Goal: Information Seeking & Learning: Learn about a topic

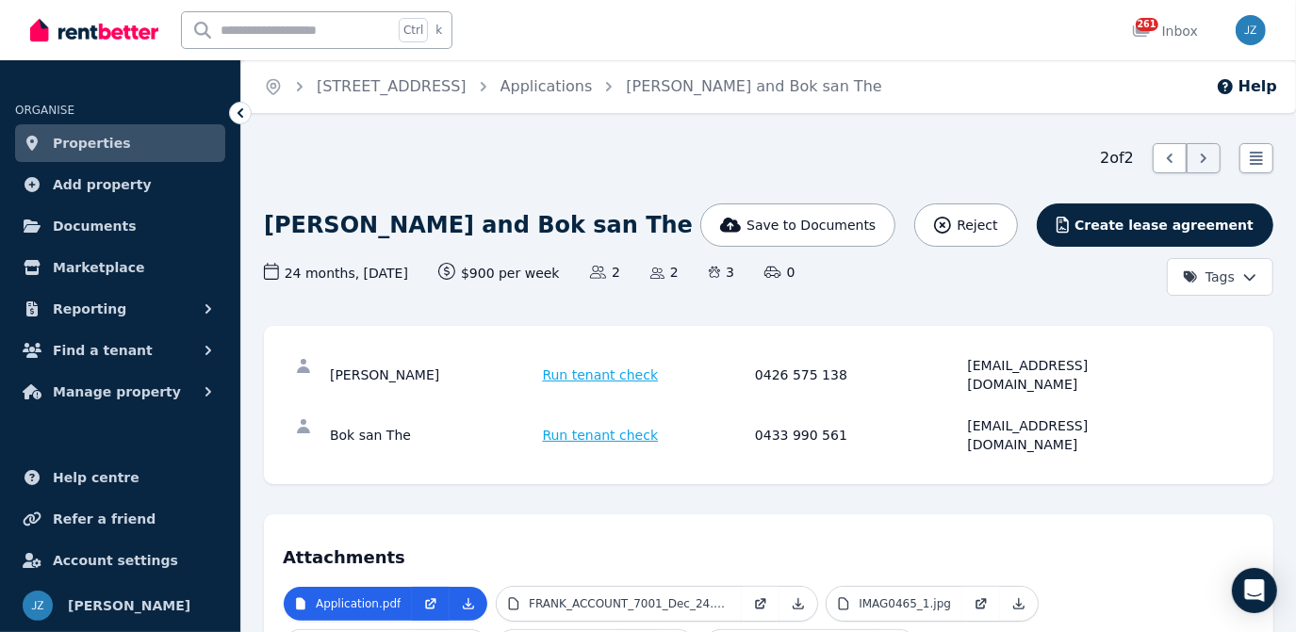
click at [160, 147] on link "Properties" at bounding box center [120, 143] width 210 height 38
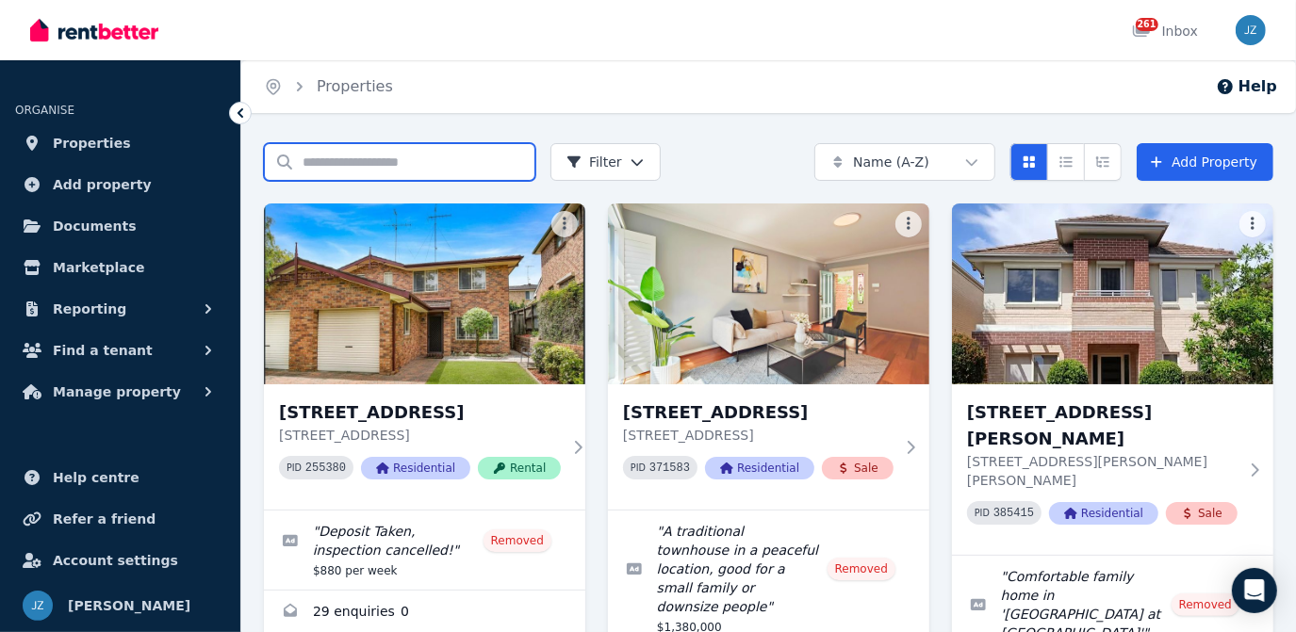
click at [467, 166] on input "Search properties" at bounding box center [399, 162] width 271 height 38
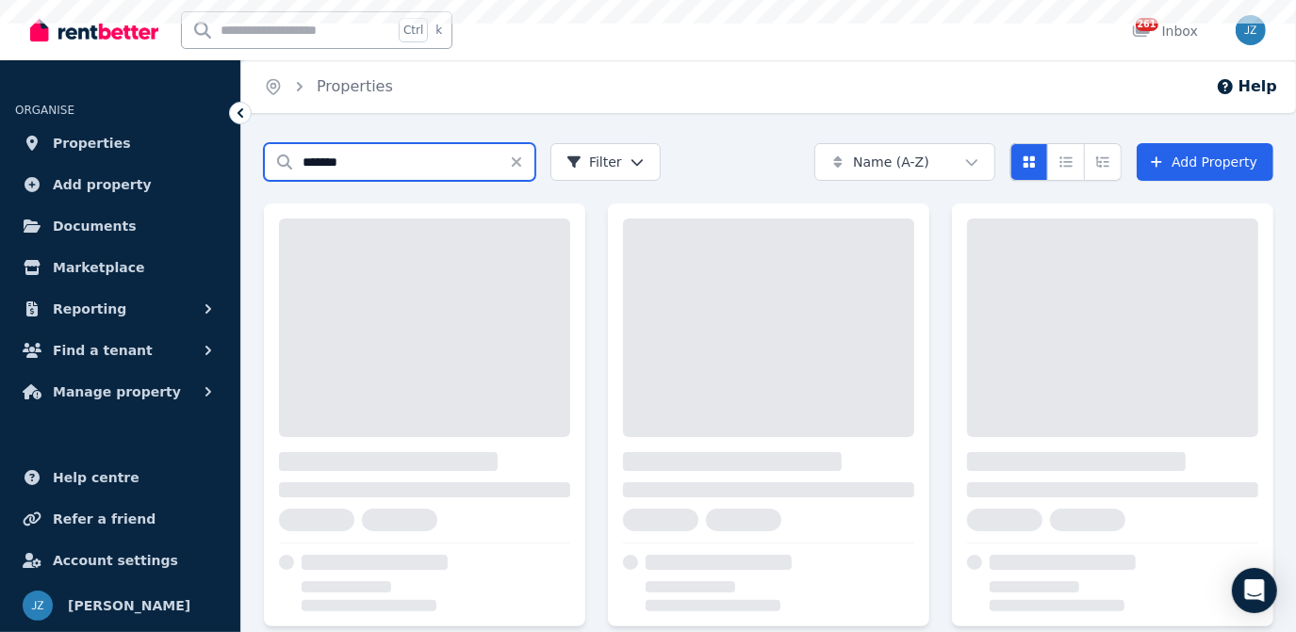
type input "*******"
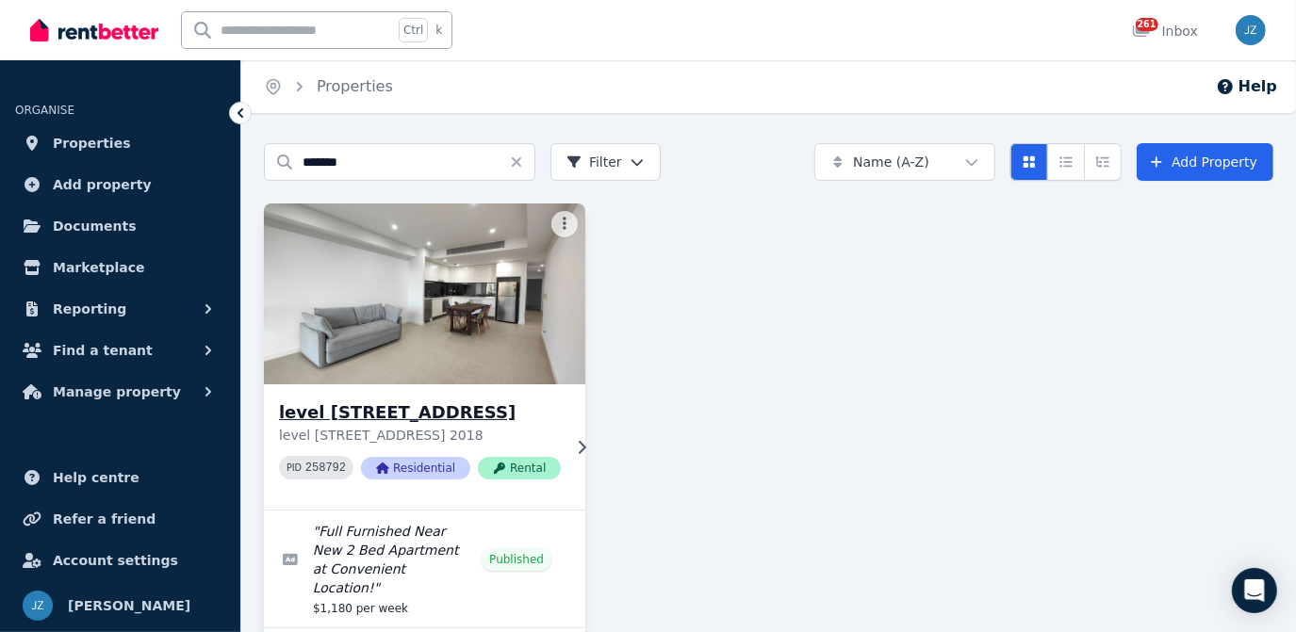
click at [407, 386] on div "level [STREET_ADDRESS] 2018 PID 258792 Residential Rental" at bounding box center [424, 447] width 321 height 125
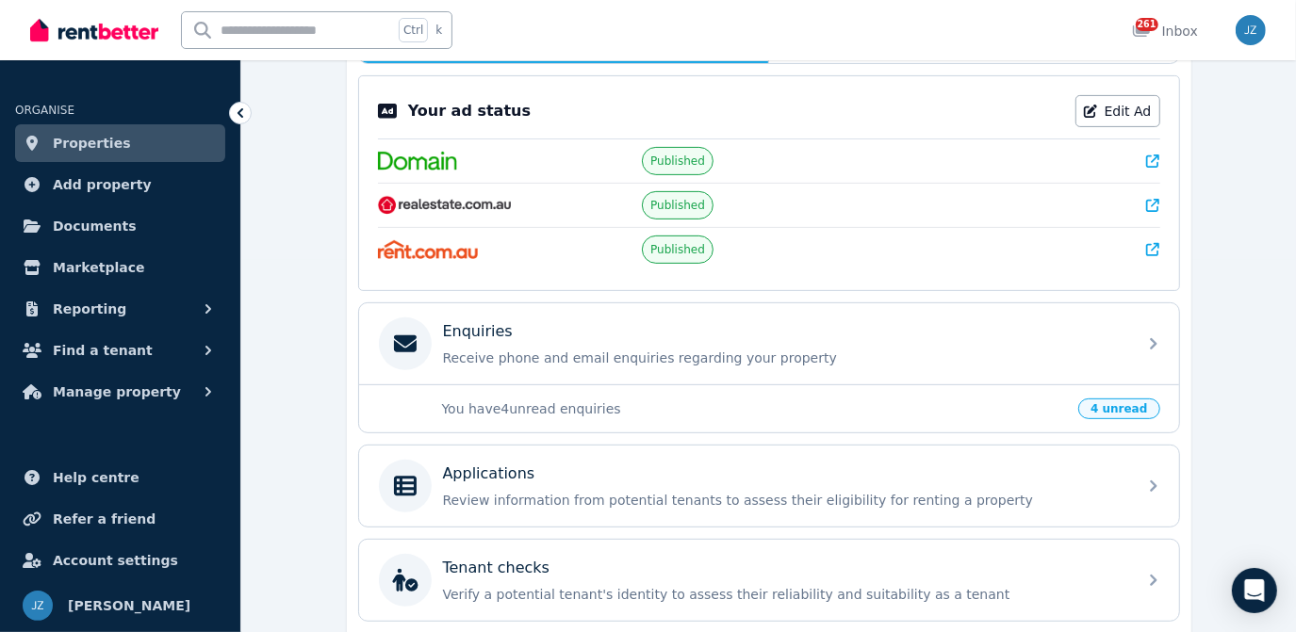
scroll to position [529, 0]
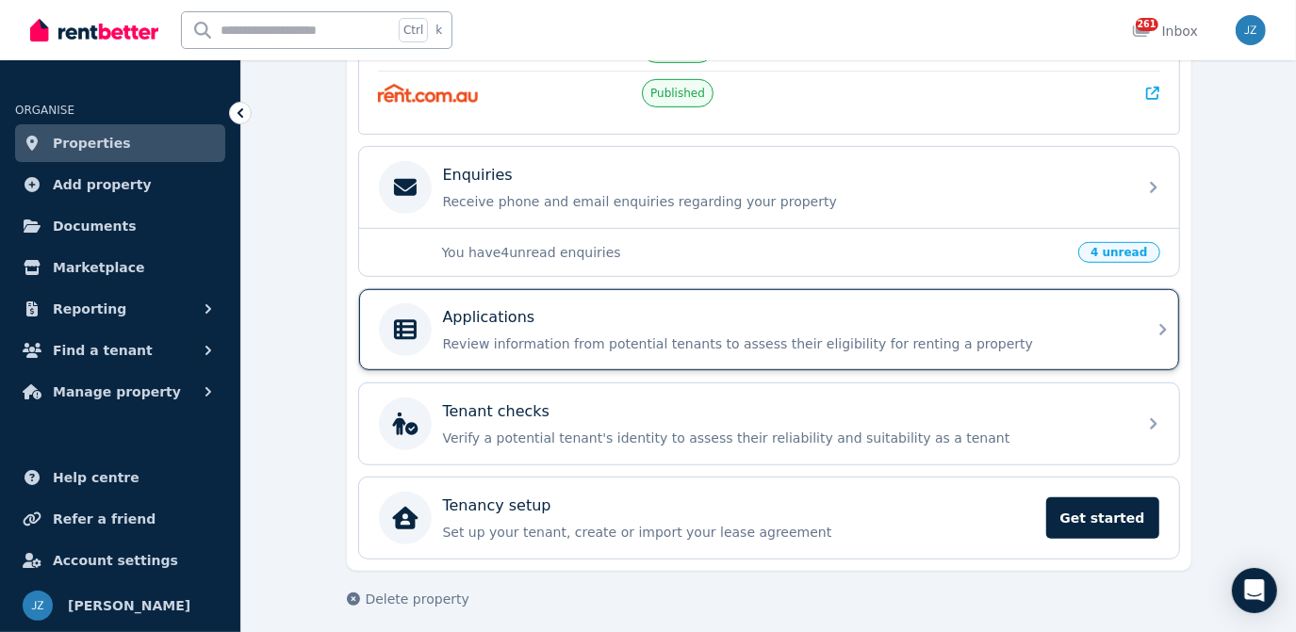
click at [778, 318] on div "Applications" at bounding box center [784, 317] width 682 height 23
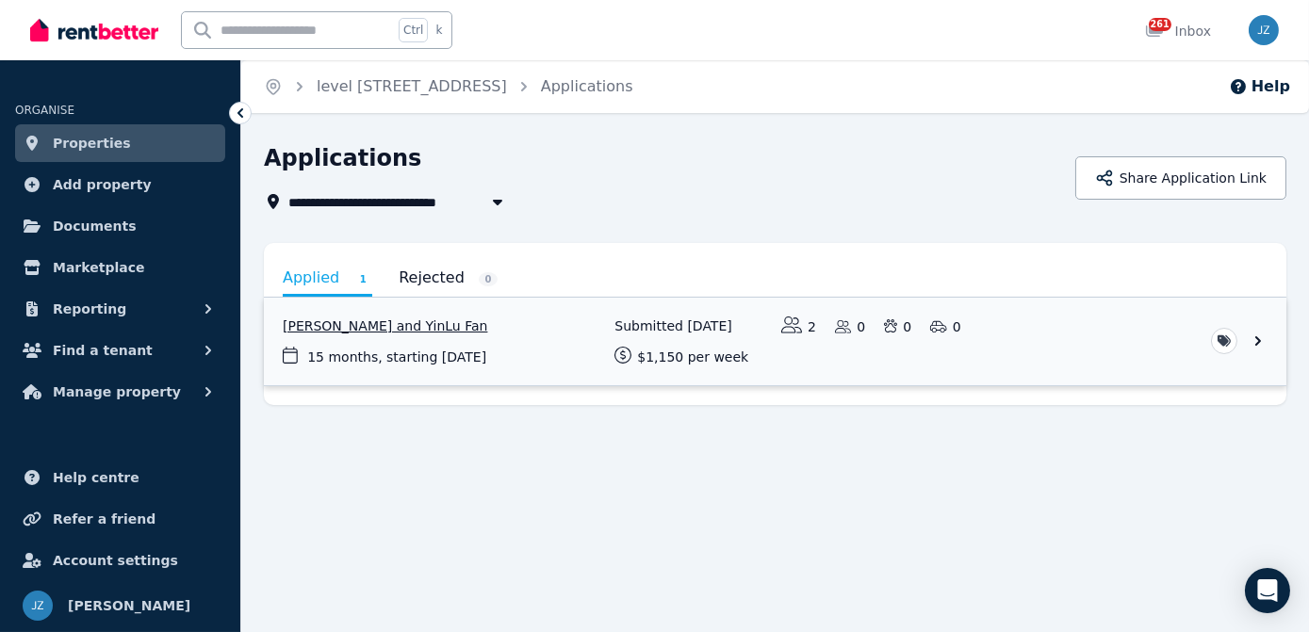
click at [522, 357] on link "View application: XiaoLin Wen and YinLu Fan" at bounding box center [775, 342] width 1023 height 88
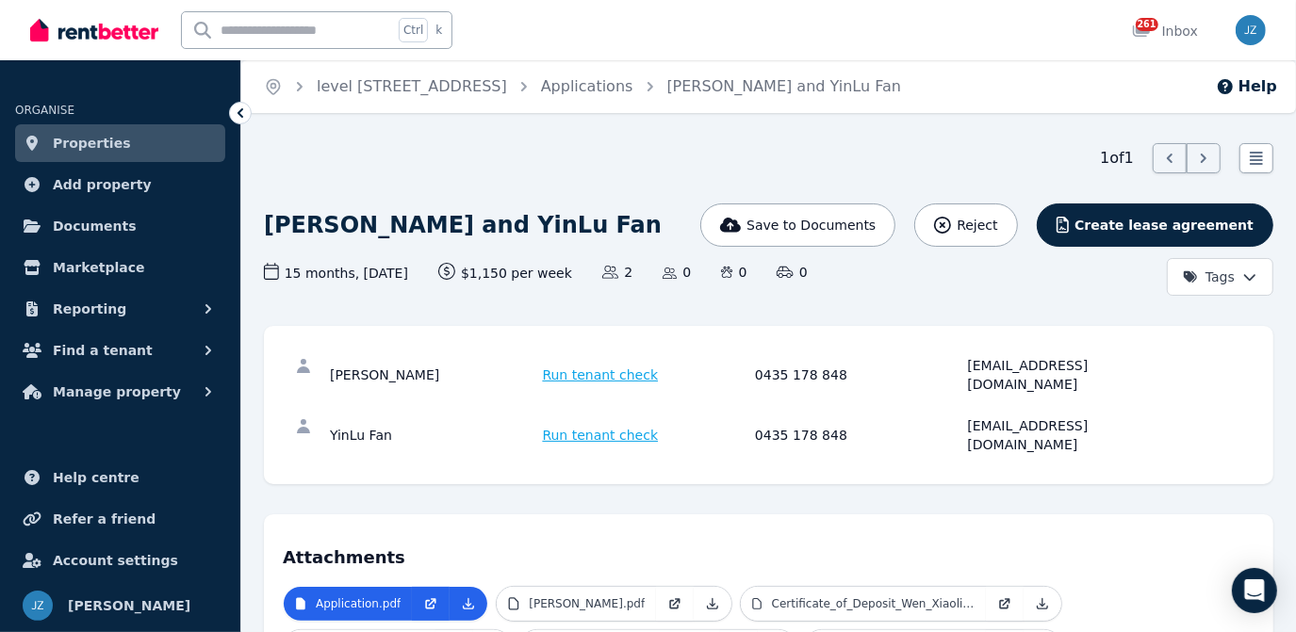
click at [522, 359] on div "[PERSON_NAME]" at bounding box center [433, 375] width 207 height 38
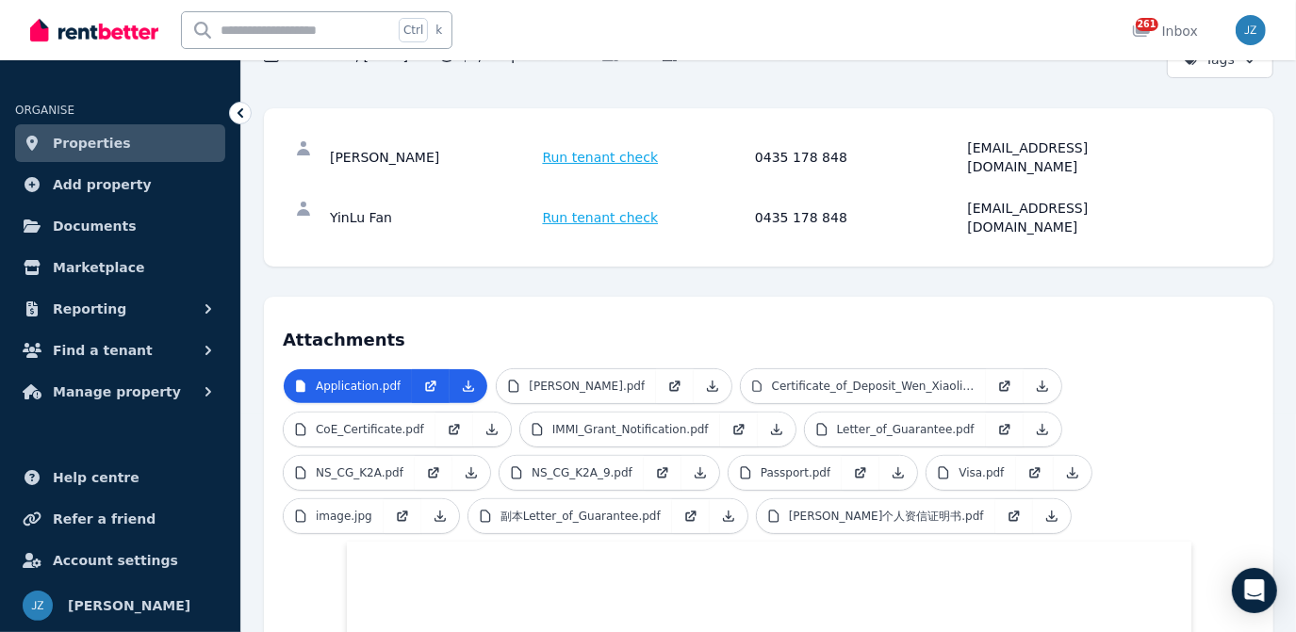
scroll to position [243, 0]
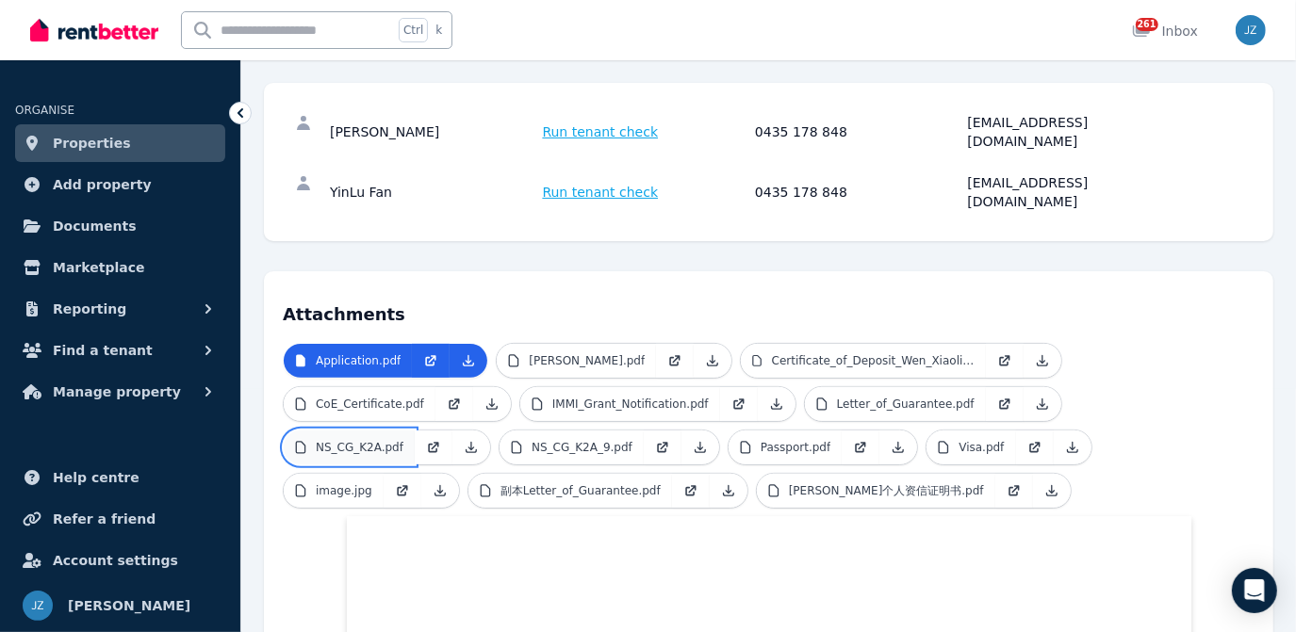
click at [403, 440] on p "NS_CG_K2A.pdf" at bounding box center [360, 447] width 88 height 15
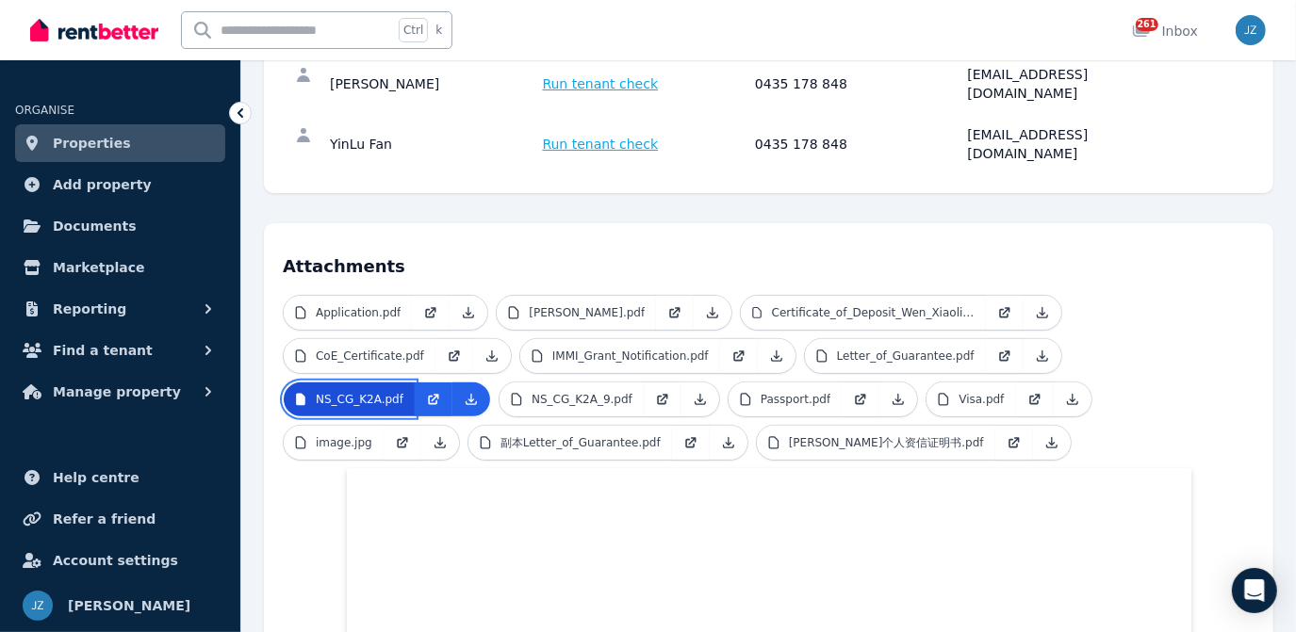
scroll to position [287, 0]
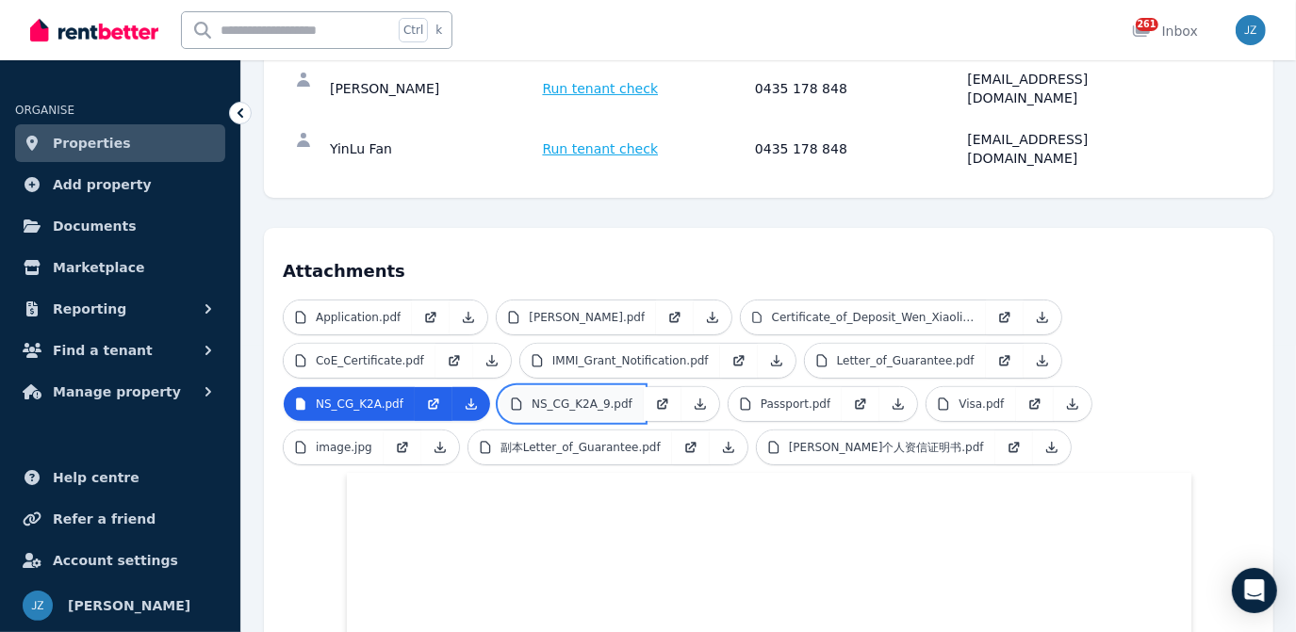
click at [632, 397] on p "NS_CG_K2A_9.pdf" at bounding box center [582, 404] width 101 height 15
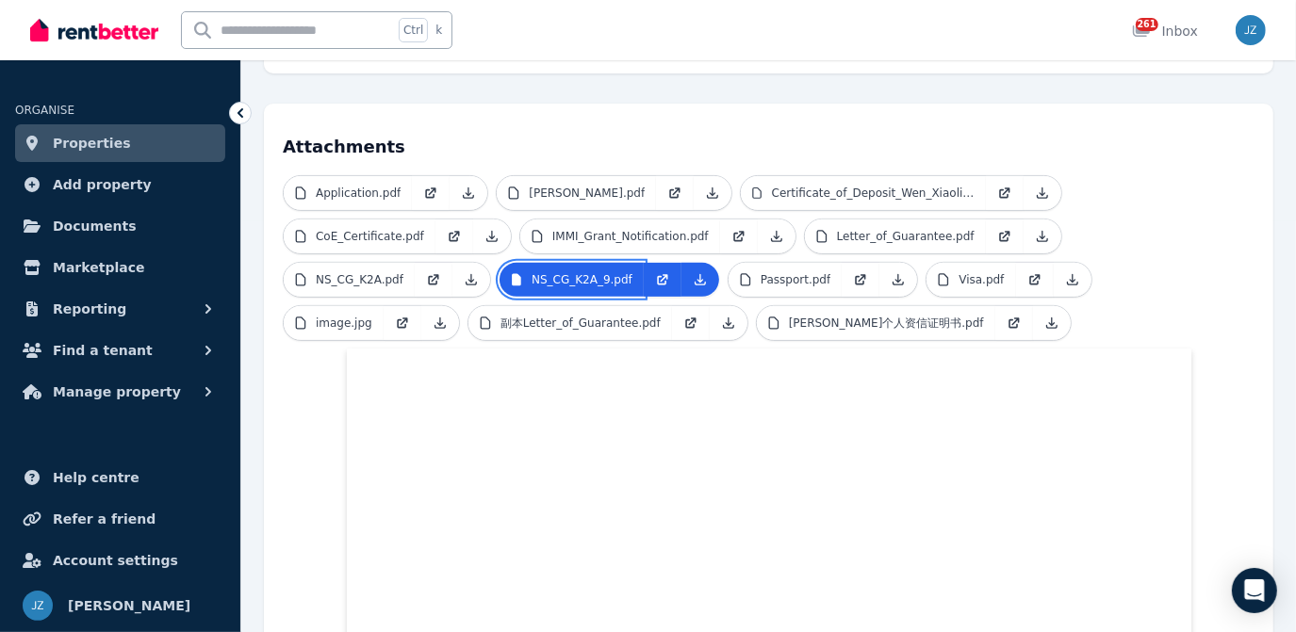
scroll to position [392, 0]
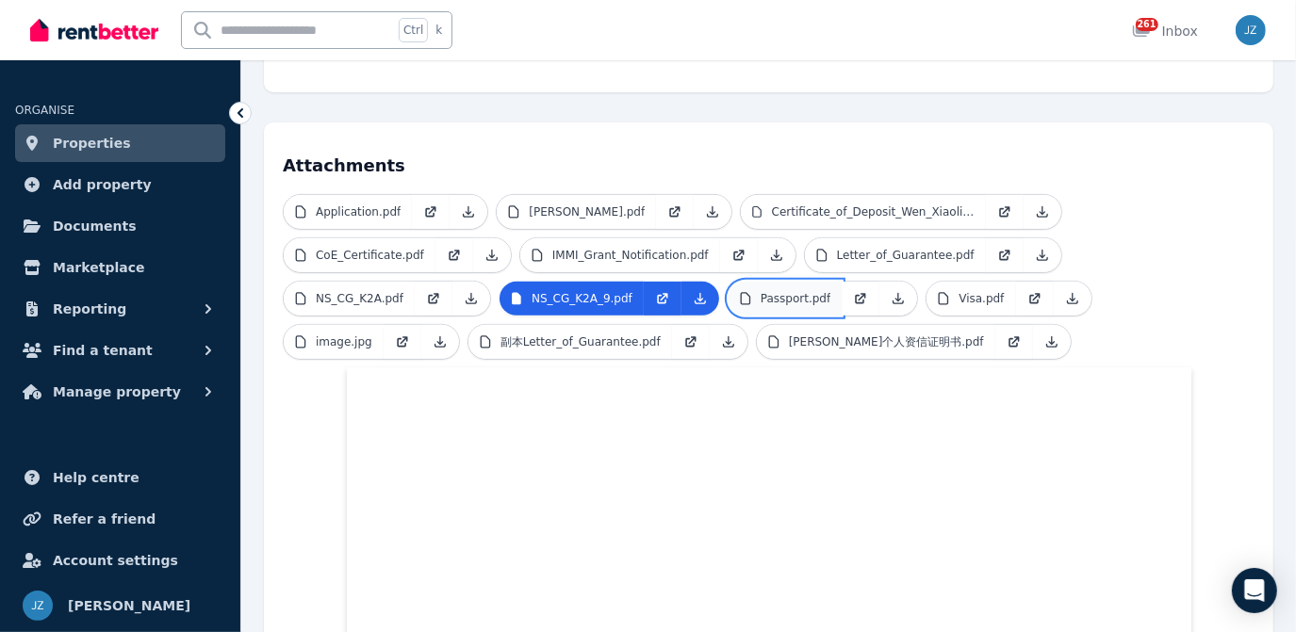
click at [761, 291] on p "Passport.pdf" at bounding box center [796, 298] width 70 height 15
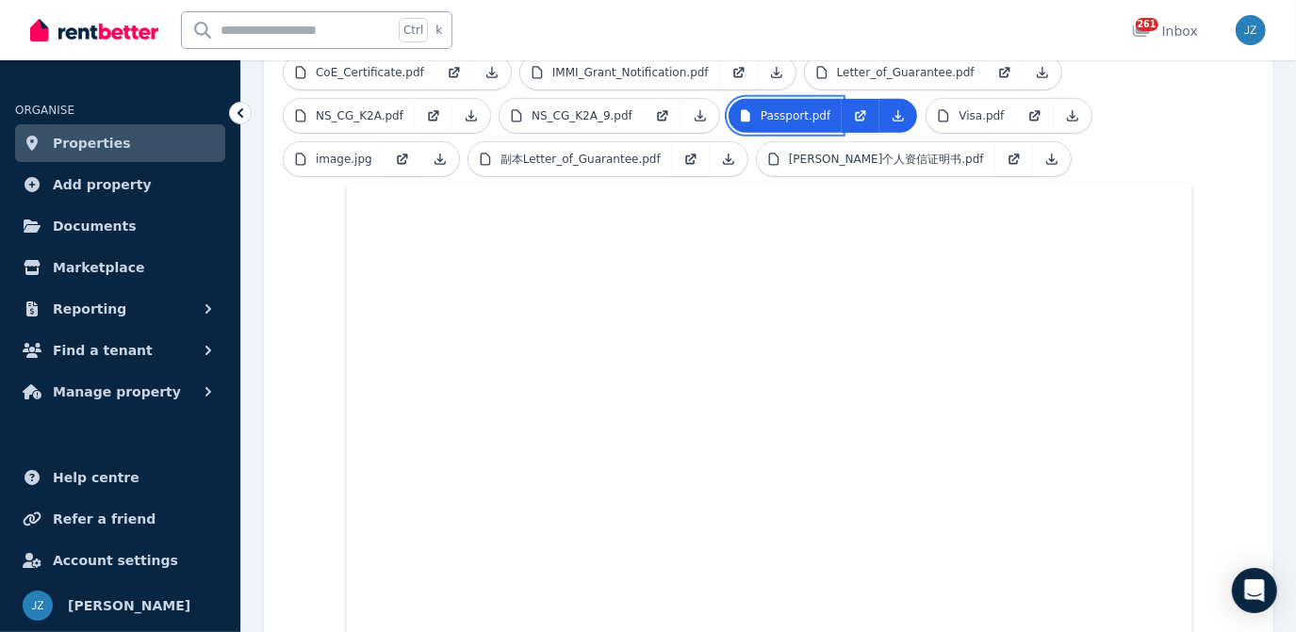
scroll to position [429, 0]
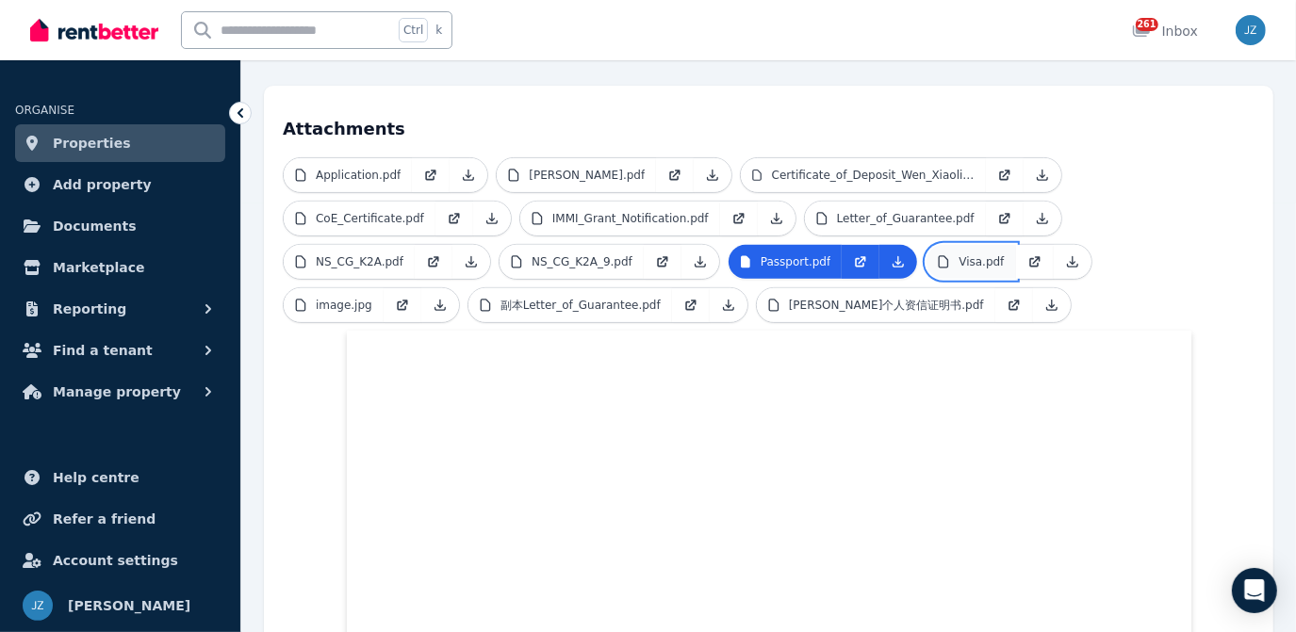
click at [958, 254] on p "Visa.pdf" at bounding box center [980, 261] width 45 height 15
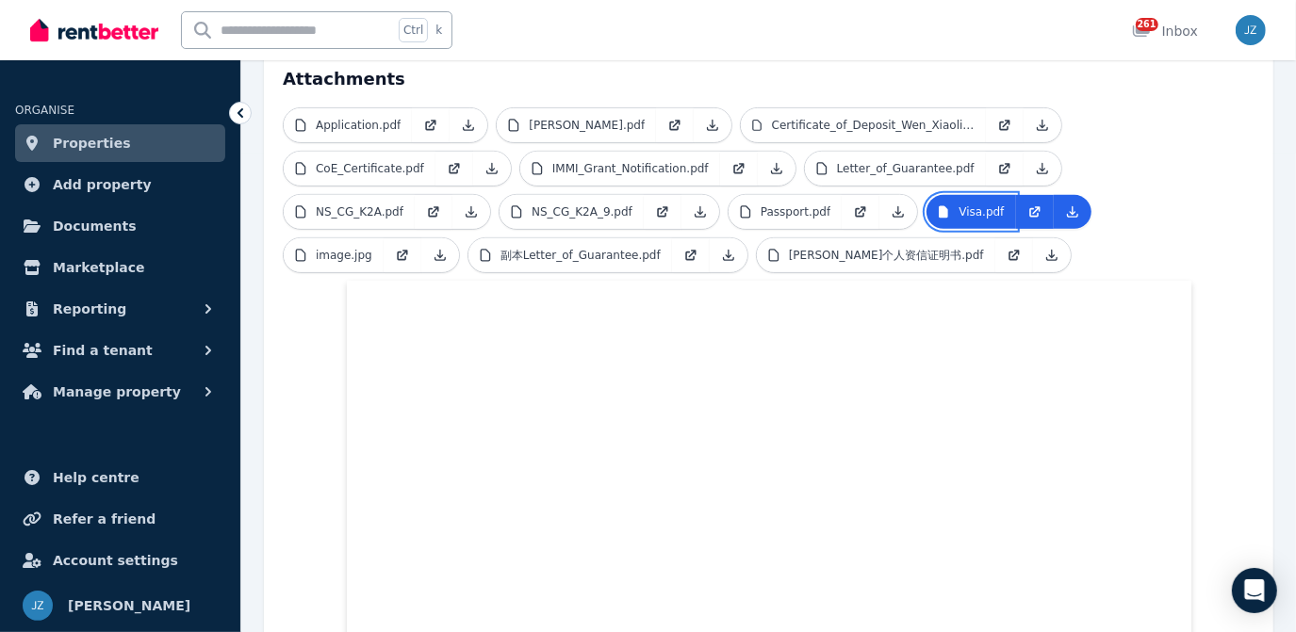
scroll to position [437, 0]
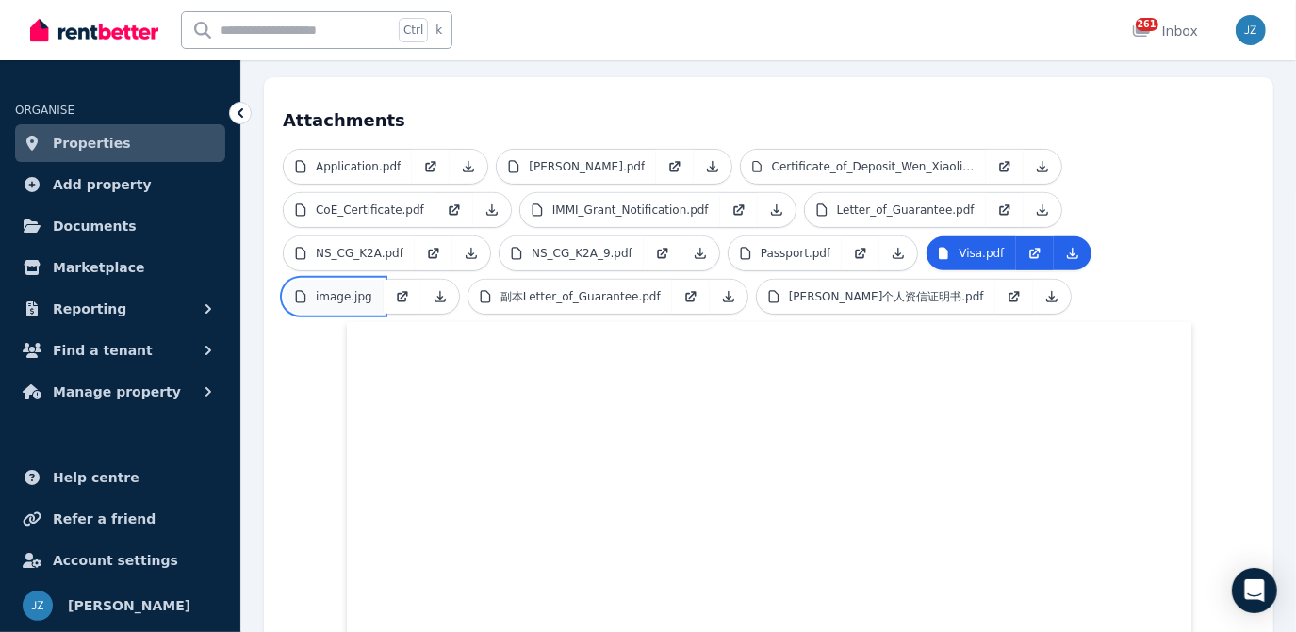
click at [372, 289] on p "image.jpg" at bounding box center [344, 296] width 57 height 15
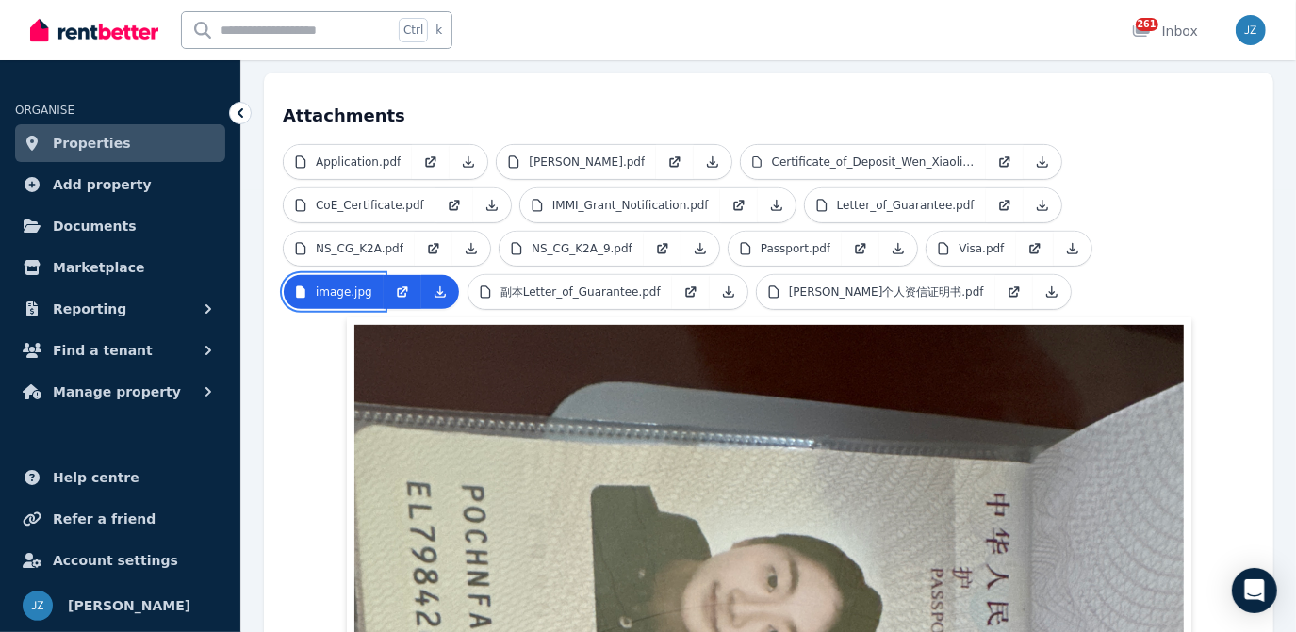
scroll to position [440, 0]
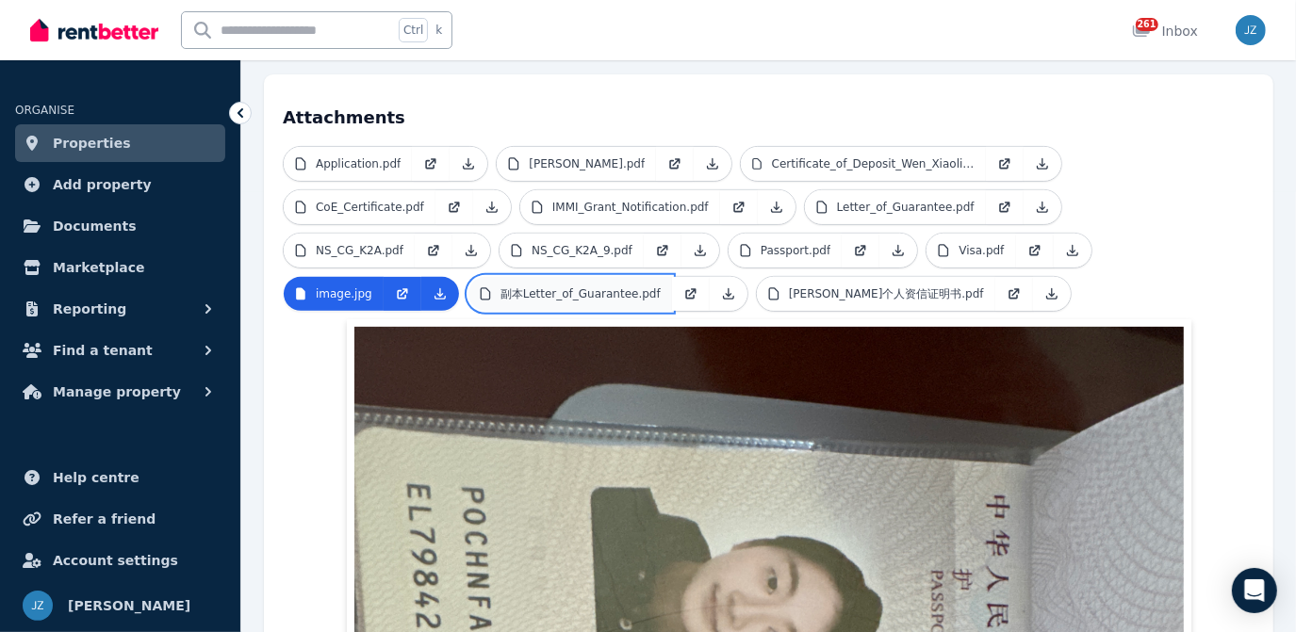
click at [672, 277] on link "副本Letter_of_Guarantee.pdf" at bounding box center [570, 294] width 204 height 34
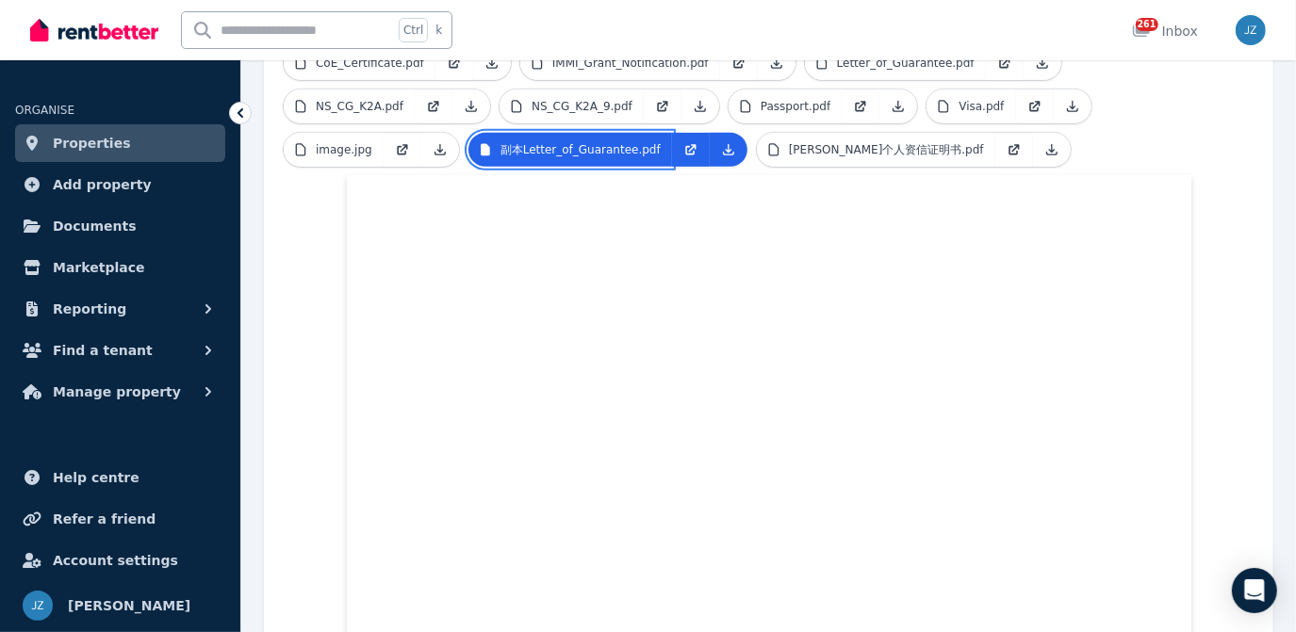
scroll to position [551, 0]
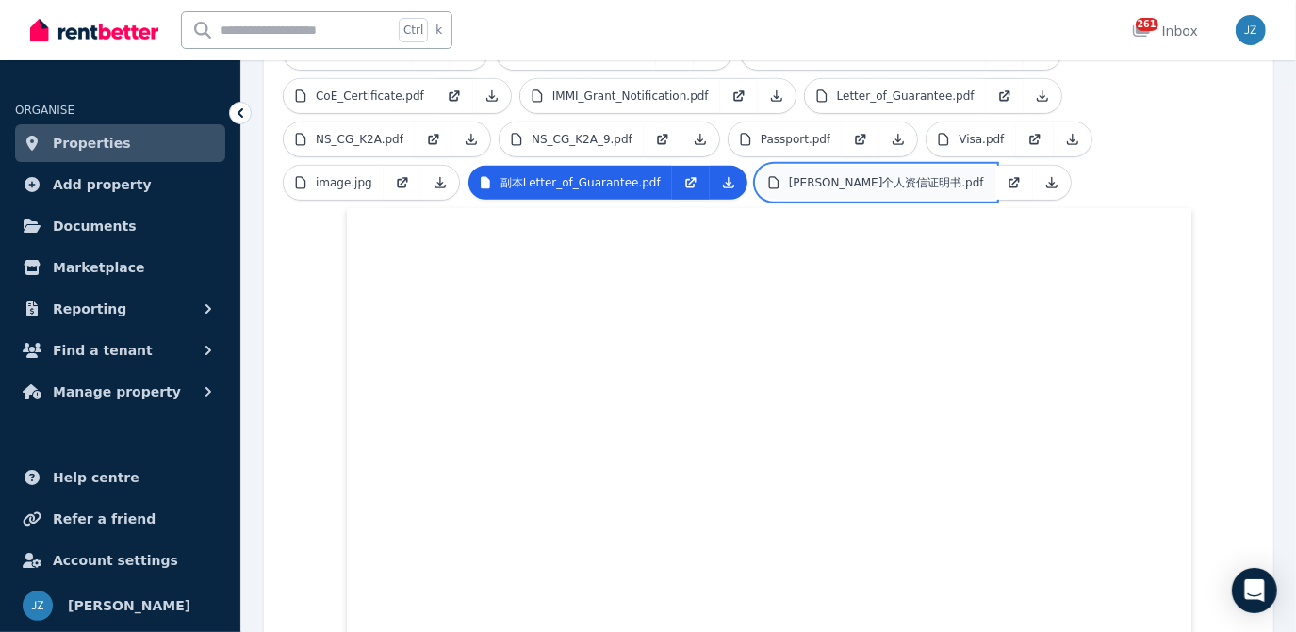
click at [757, 166] on link "[PERSON_NAME]个人资信证明书.pdf" at bounding box center [876, 183] width 238 height 34
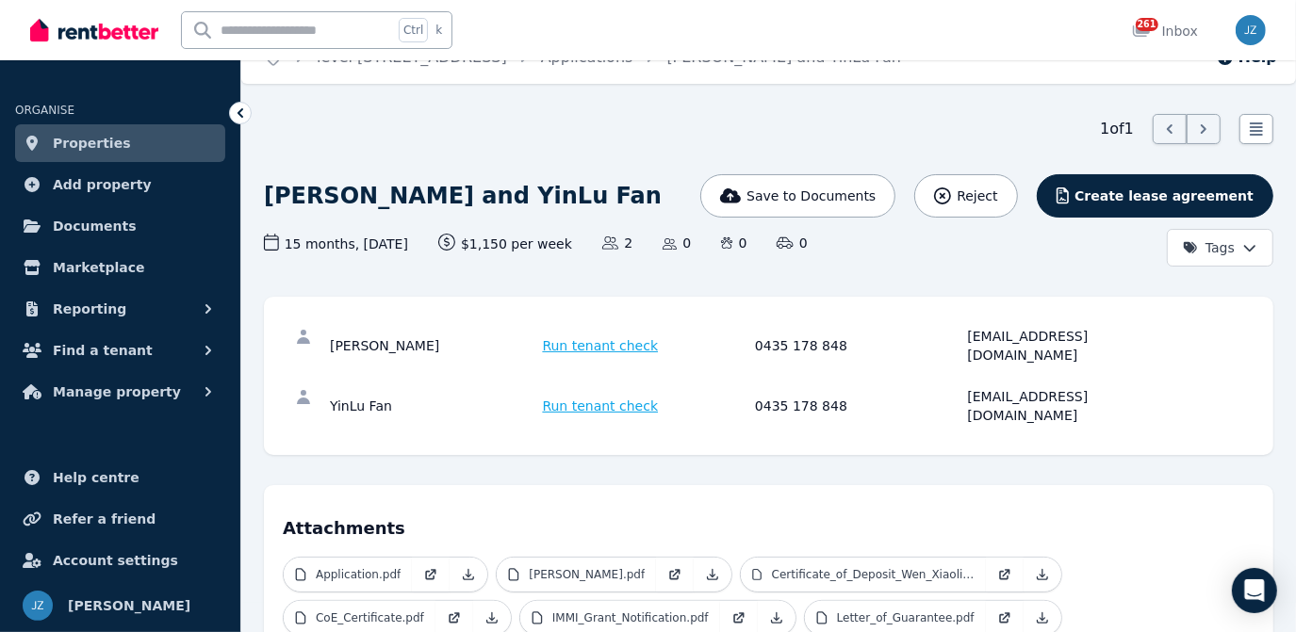
scroll to position [0, 0]
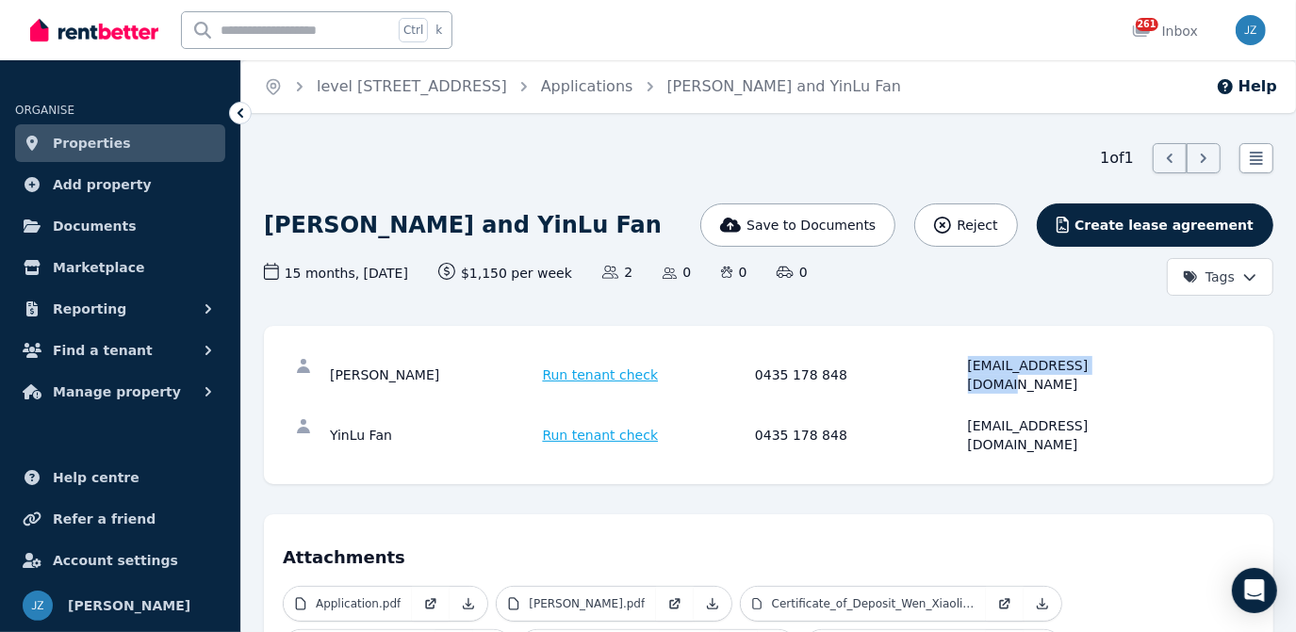
drag, startPoint x: 963, startPoint y: 363, endPoint x: 1110, endPoint y: 381, distance: 148.1
click at [1110, 381] on div "XiaoLin Wen Run tenant check 0435 178 848 [EMAIL_ADDRESS][DOMAIN_NAME]" at bounding box center [769, 375] width 972 height 60
copy div "[EMAIL_ADDRESS][DOMAIN_NAME]"
drag, startPoint x: 963, startPoint y: 411, endPoint x: 1096, endPoint y: 411, distance: 132.9
click at [1096, 417] on div "YinLu Fan Run tenant check 0435 178 848 [EMAIL_ADDRESS][DOMAIN_NAME]" at bounding box center [752, 436] width 844 height 38
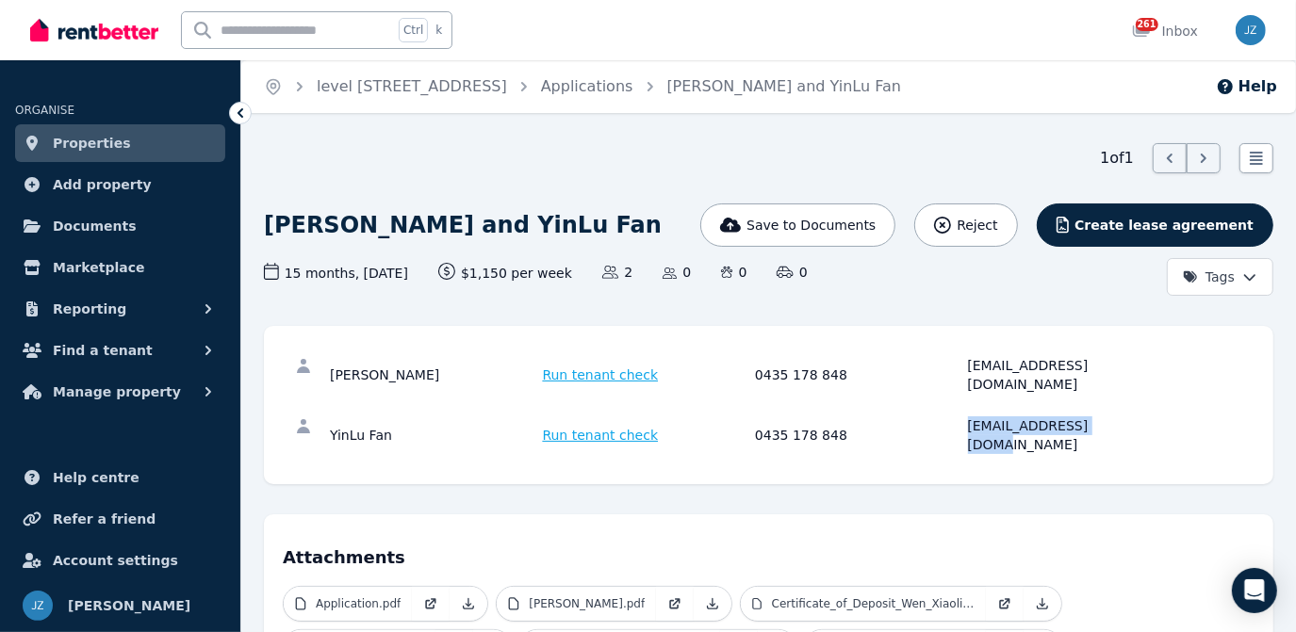
copy div "[EMAIL_ADDRESS][DOMAIN_NAME]"
